Goal: Task Accomplishment & Management: Manage account settings

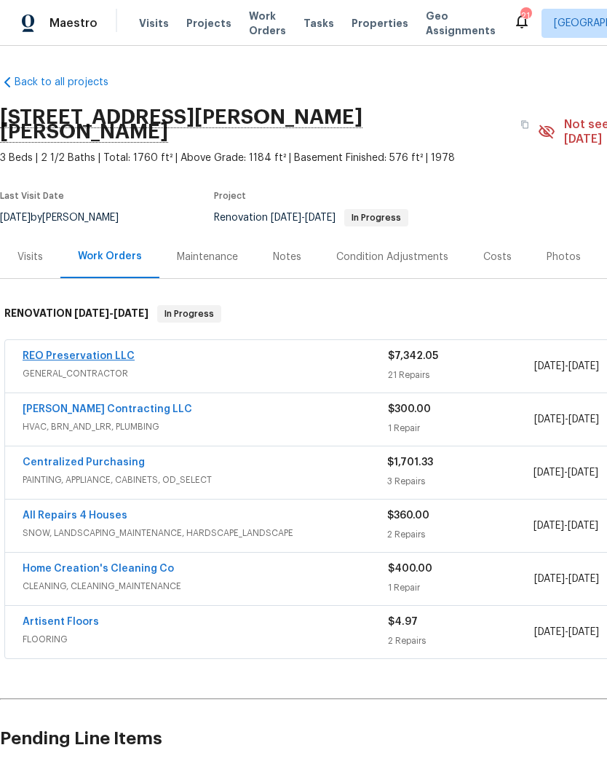
click at [82, 351] on link "REO Preservation LLC" at bounding box center [79, 356] width 112 height 10
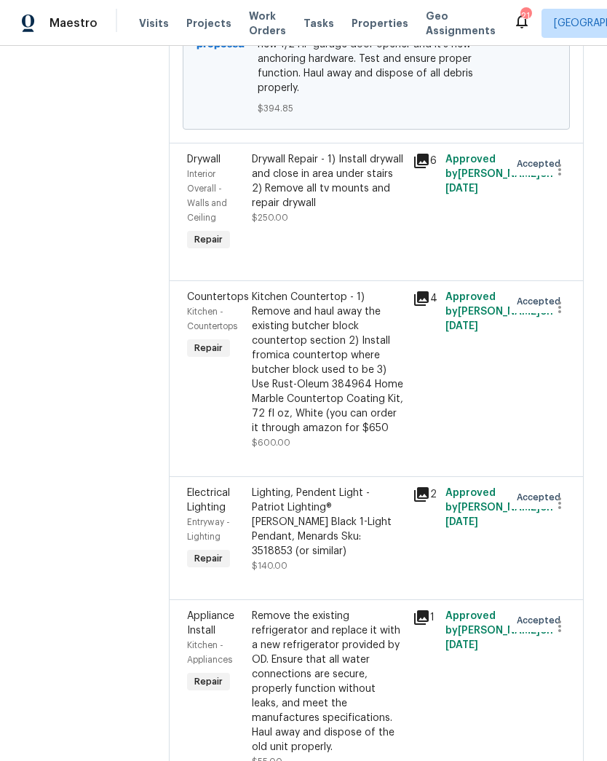
scroll to position [457, 0]
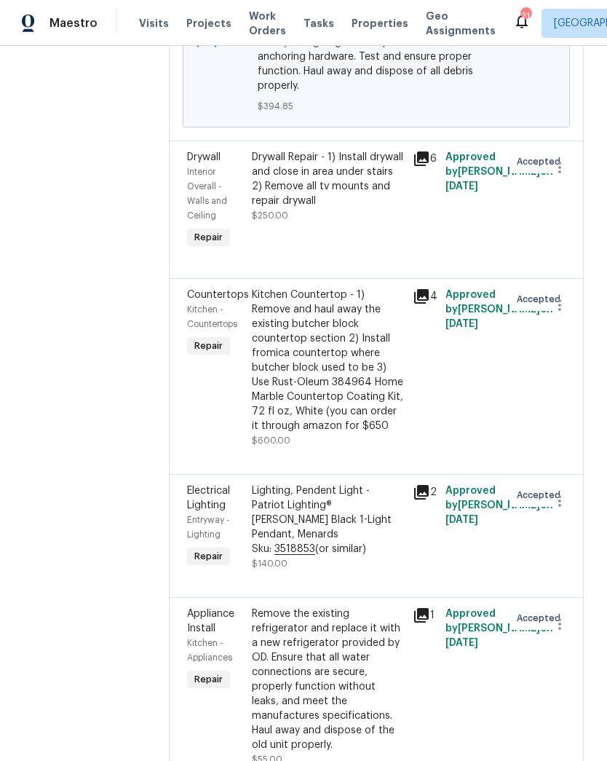
click at [354, 344] on div "Kitchen Countertop - 1) Remove and haul away the existing butcher block counter…" at bounding box center [328, 360] width 153 height 146
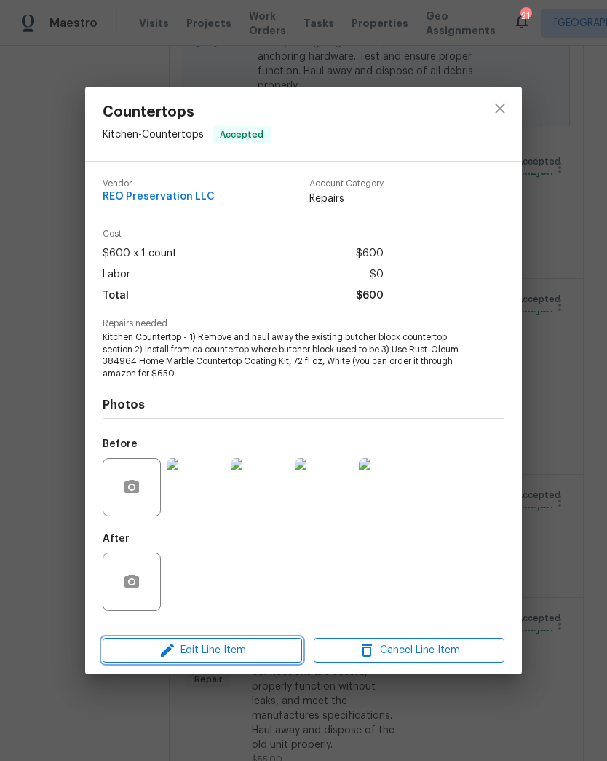
click at [250, 649] on span "Edit Line Item" at bounding box center [202, 650] width 191 height 18
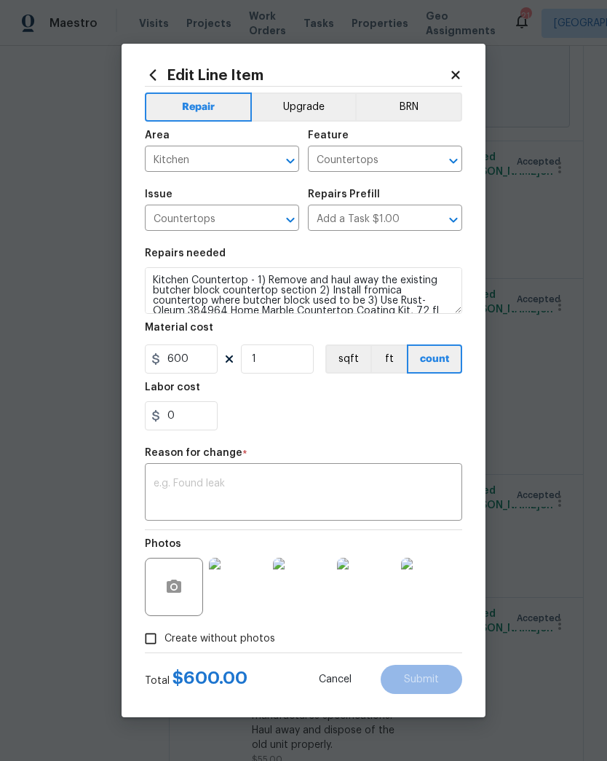
scroll to position [0, 0]
click at [265, 279] on textarea "Kitchen Countertop - 1) Remove and haul away the existing butcher block counter…" at bounding box center [303, 290] width 317 height 47
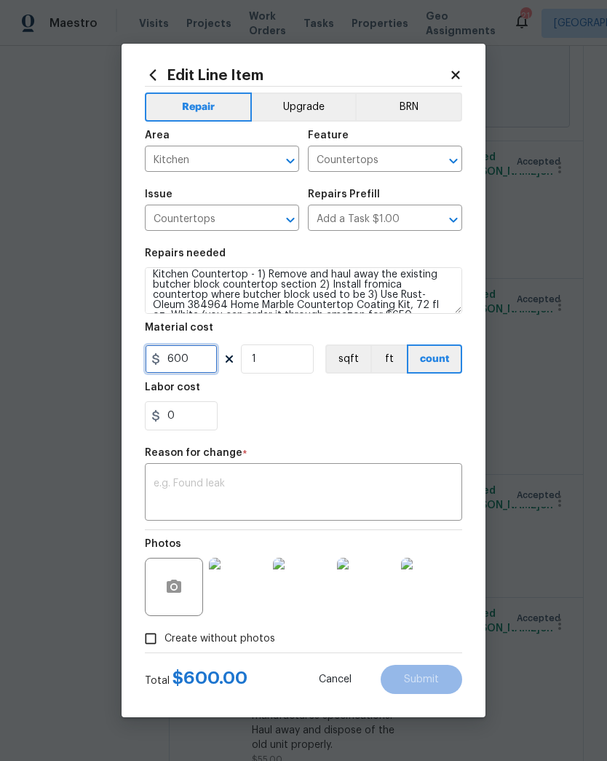
click at [204, 360] on input "600" at bounding box center [181, 358] width 73 height 29
type input "1400"
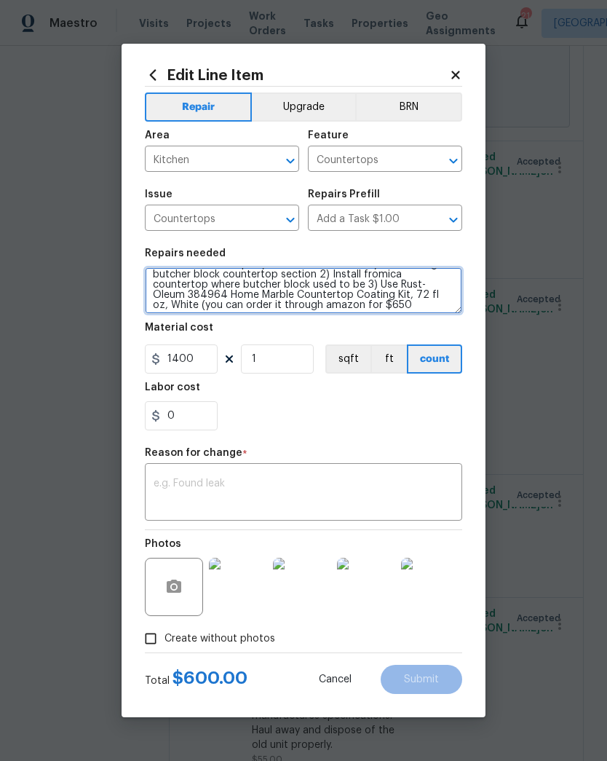
click at [336, 305] on textarea "Kitchen Countertop - 1) Remove and haul away the existing butcher block counter…" at bounding box center [303, 290] width 317 height 47
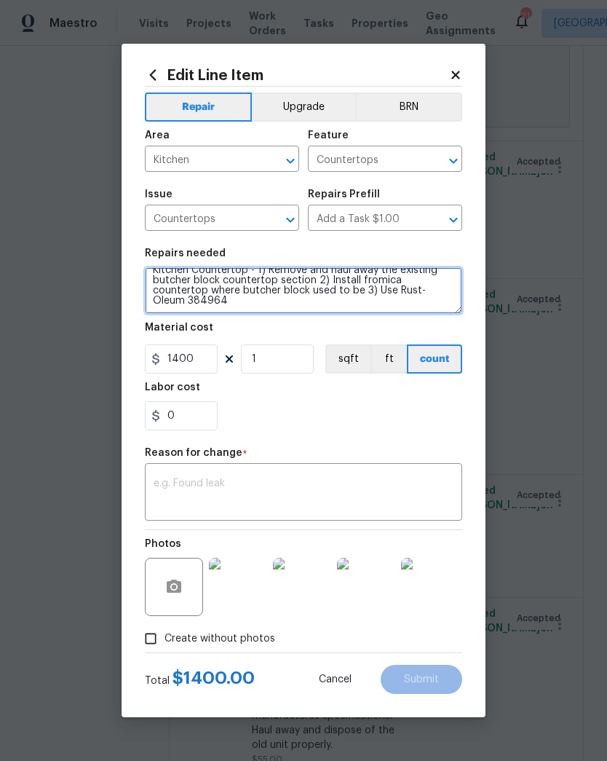
scroll to position [0, 0]
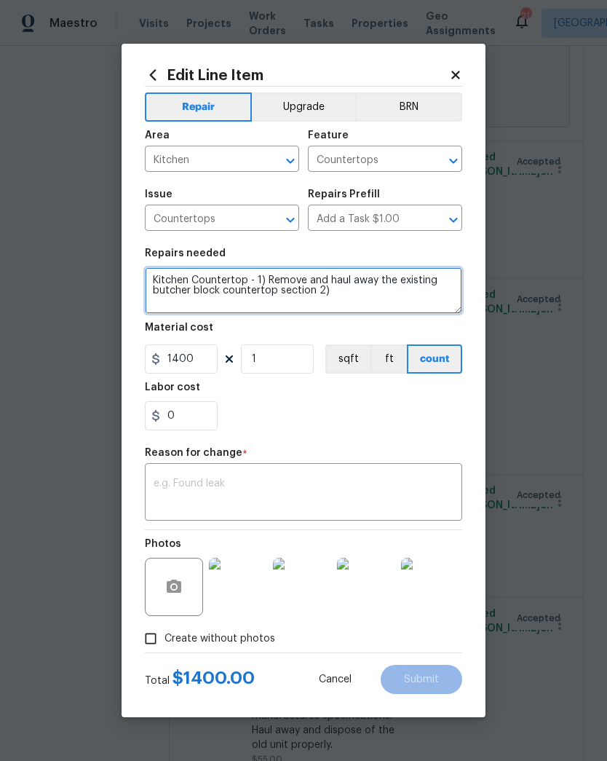
click at [221, 291] on textarea "Kitchen Countertop - 1) Remove and haul away the existing butcher block counter…" at bounding box center [303, 290] width 317 height 47
click at [239, 290] on textarea "Kitchen Countertop - 1) Remove and haul away the existing countertop section 2)" at bounding box center [303, 290] width 317 height 47
click at [258, 301] on textarea "Kitchen Countertop - 1) Remove and haul away the existing countertops 2)" at bounding box center [303, 290] width 317 height 47
click at [303, 282] on textarea "Kitchen Countertop - 1) Remove and haul away the existing countertops 2) Install" at bounding box center [303, 290] width 317 height 47
click at [274, 291] on textarea "Kitchen Countertop - 1) Remove and haul away the existing countertops 2) Install" at bounding box center [303, 290] width 317 height 47
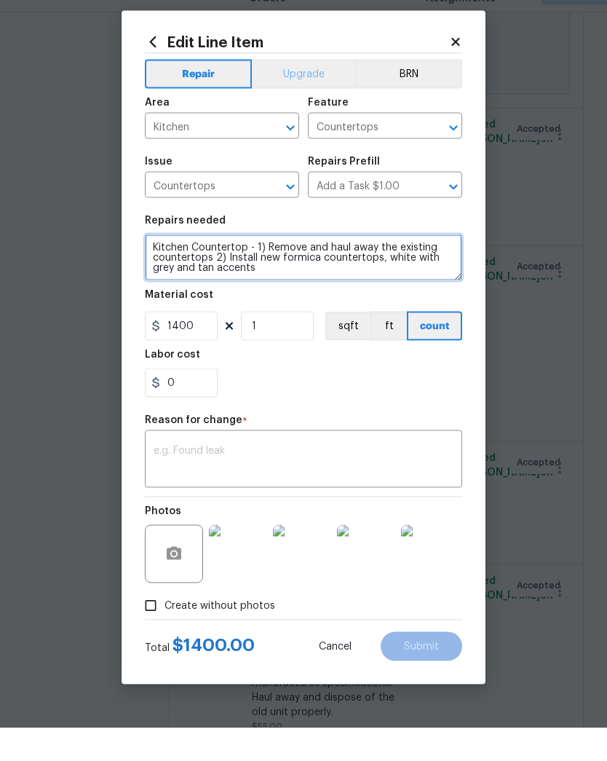
type textarea "Kitchen Countertop - 1) Remove and haul away the existing countertops 2) Instal…"
click at [317, 92] on button "Upgrade" at bounding box center [304, 106] width 104 height 29
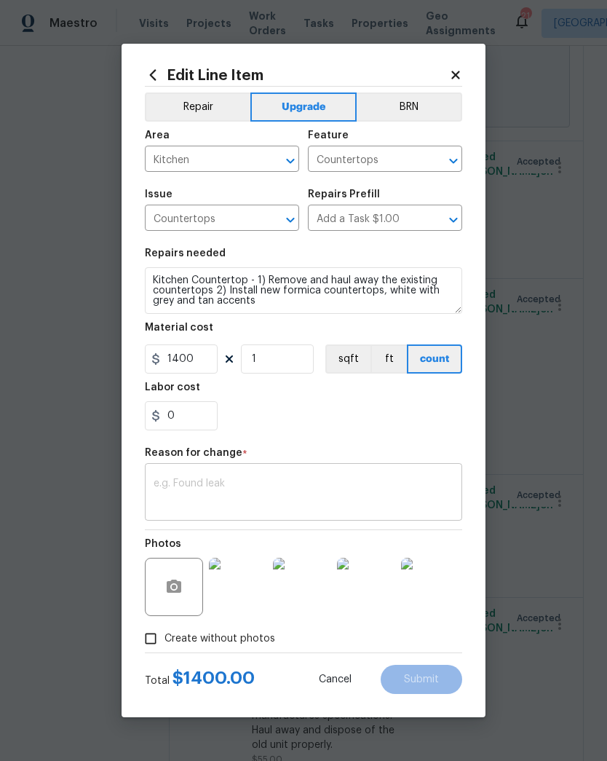
click at [259, 475] on div "x ​" at bounding box center [303, 493] width 317 height 54
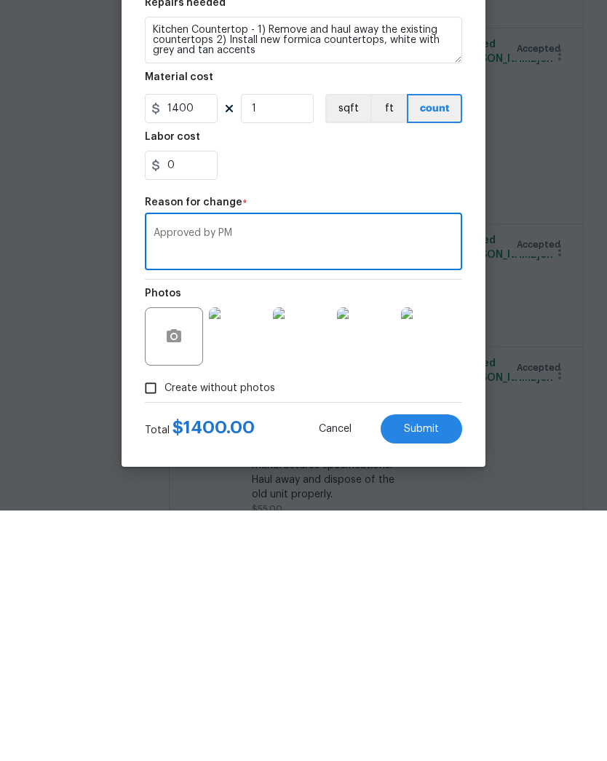
click at [153, 466] on div "Approved by PM x ​" at bounding box center [303, 493] width 317 height 54
type textarea "Upgrades approved by PM"
click at [422, 674] on span "Submit" at bounding box center [421, 679] width 35 height 11
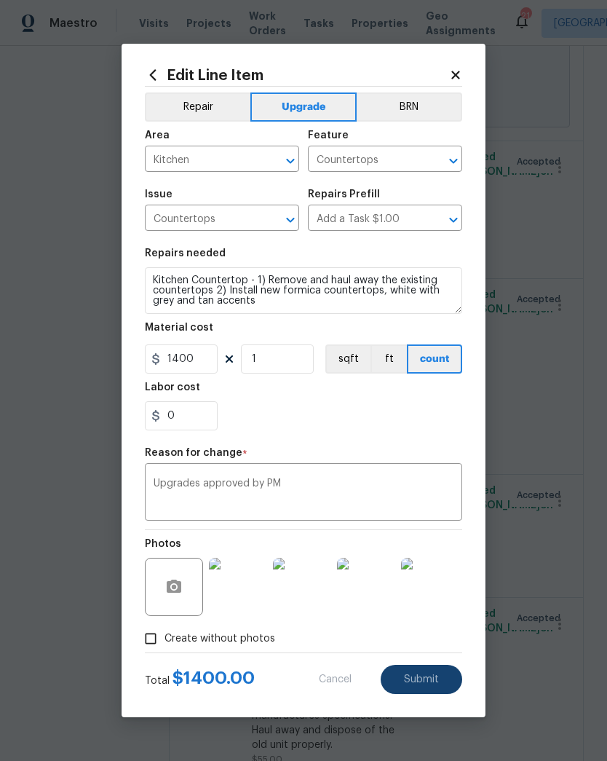
type textarea "Kitchen Countertop - 1) Remove and haul away the existing butcher block counter…"
type input "600"
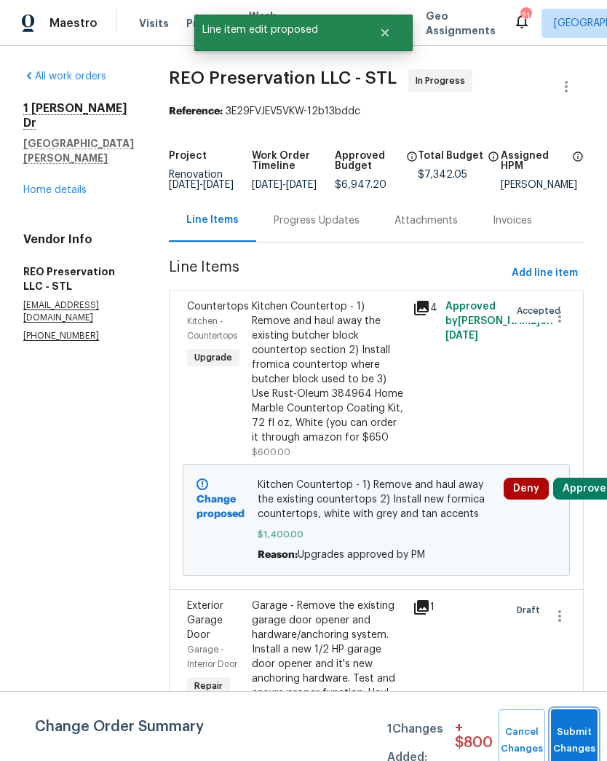
click at [573, 728] on button "Submit Changes" at bounding box center [574, 740] width 47 height 63
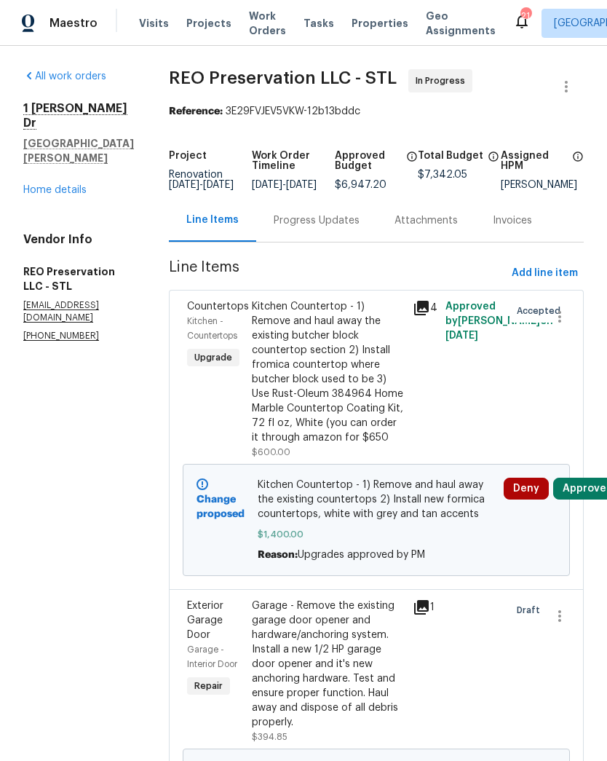
click at [74, 191] on div "All work orders [STREET_ADDRESS][PERSON_NAME][PERSON_NAME] Home details Vendor …" at bounding box center [78, 205] width 111 height 273
click at [65, 185] on link "Home details" at bounding box center [54, 190] width 63 height 10
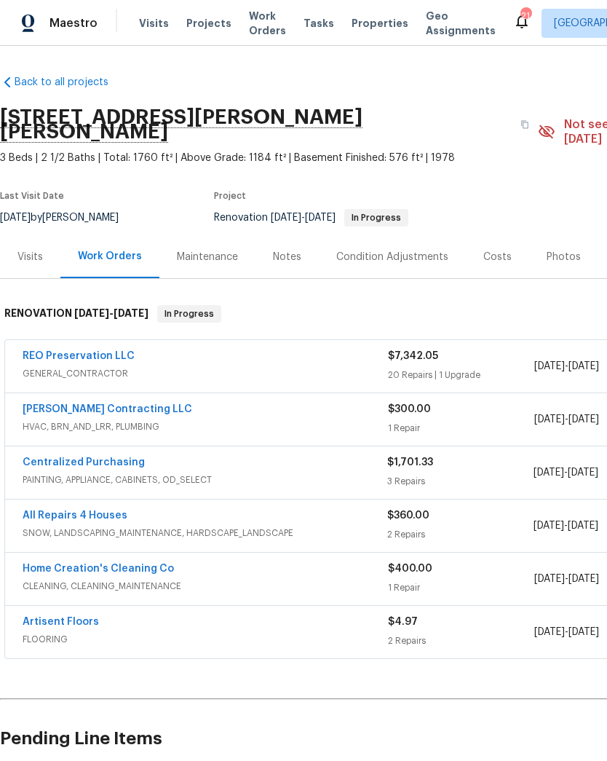
click at [292, 250] on div "Notes" at bounding box center [287, 257] width 28 height 15
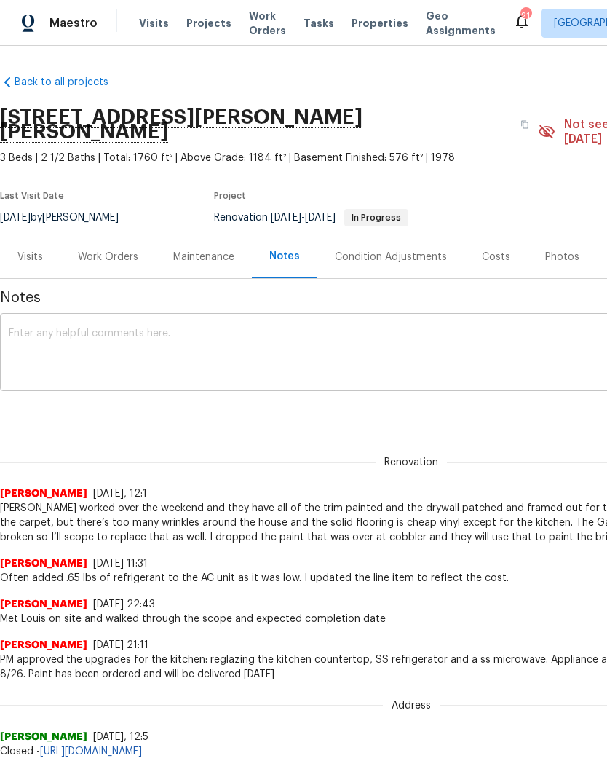
click at [368, 328] on textarea at bounding box center [411, 353] width 805 height 51
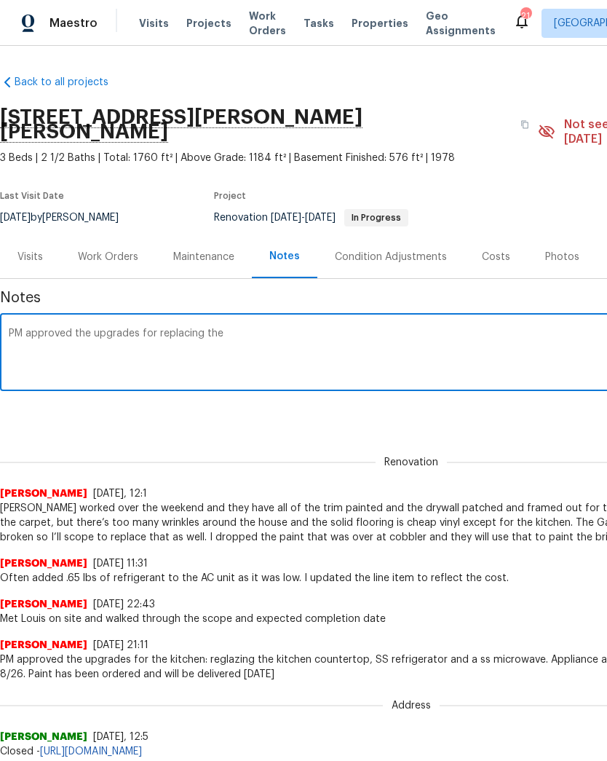
click at [298, 328] on textarea "PM approved the upgrades for replacing the" at bounding box center [411, 353] width 805 height 51
click at [353, 328] on textarea "PM approved the upgrades for replacing the kitchen countertops" at bounding box center [411, 353] width 805 height 51
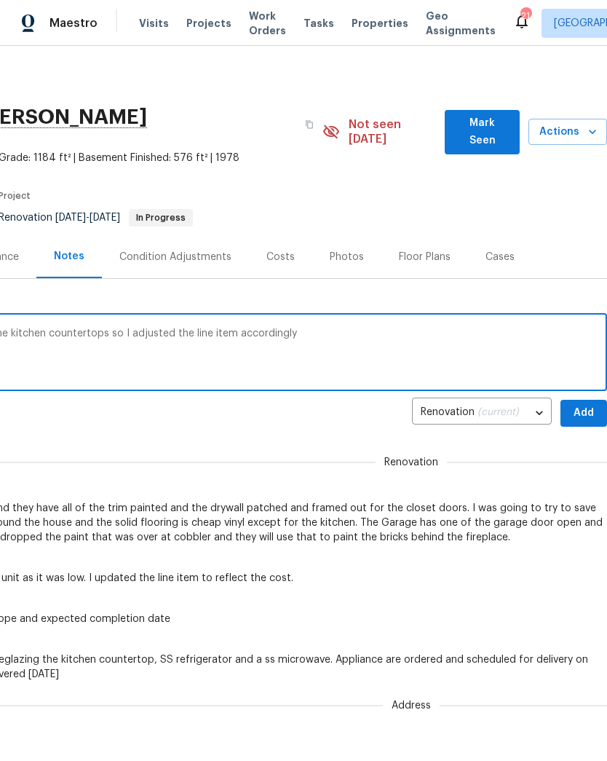
scroll to position [0, 215]
type textarea "PM approved the upgrades for replacing the kitchen countertops so I adjusted th…"
click at [584, 404] on span "Add" at bounding box center [583, 413] width 23 height 18
